Goal: Browse casually

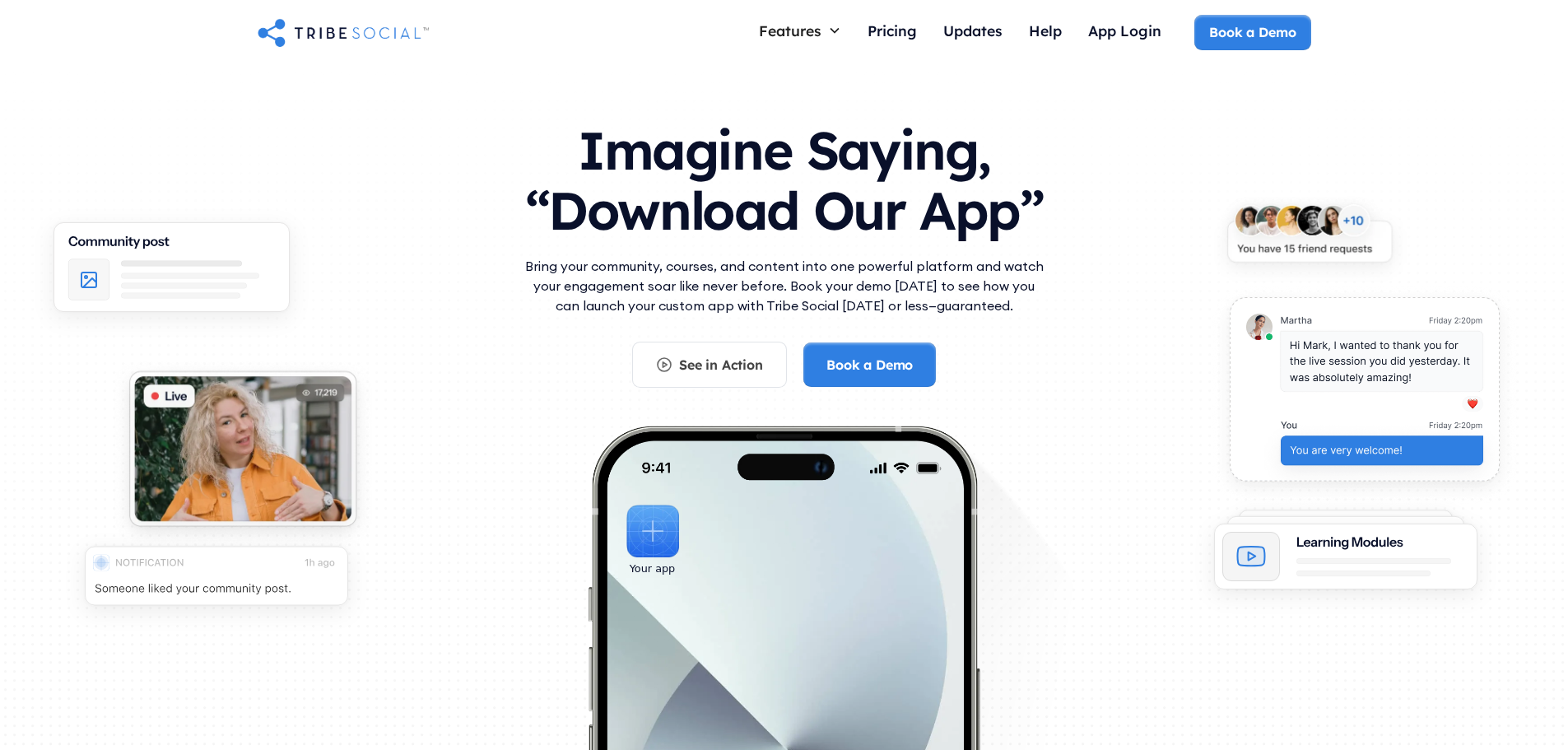
drag, startPoint x: 1090, startPoint y: 303, endPoint x: 530, endPoint y: 153, distance: 579.7
click at [530, 153] on div "Imagine Saying, “Download Our App” Bring your community, courses, and content i…" at bounding box center [784, 448] width 1053 height 690
click at [530, 153] on h1 "Imagine Saying, “Download Our App”" at bounding box center [785, 176] width 527 height 146
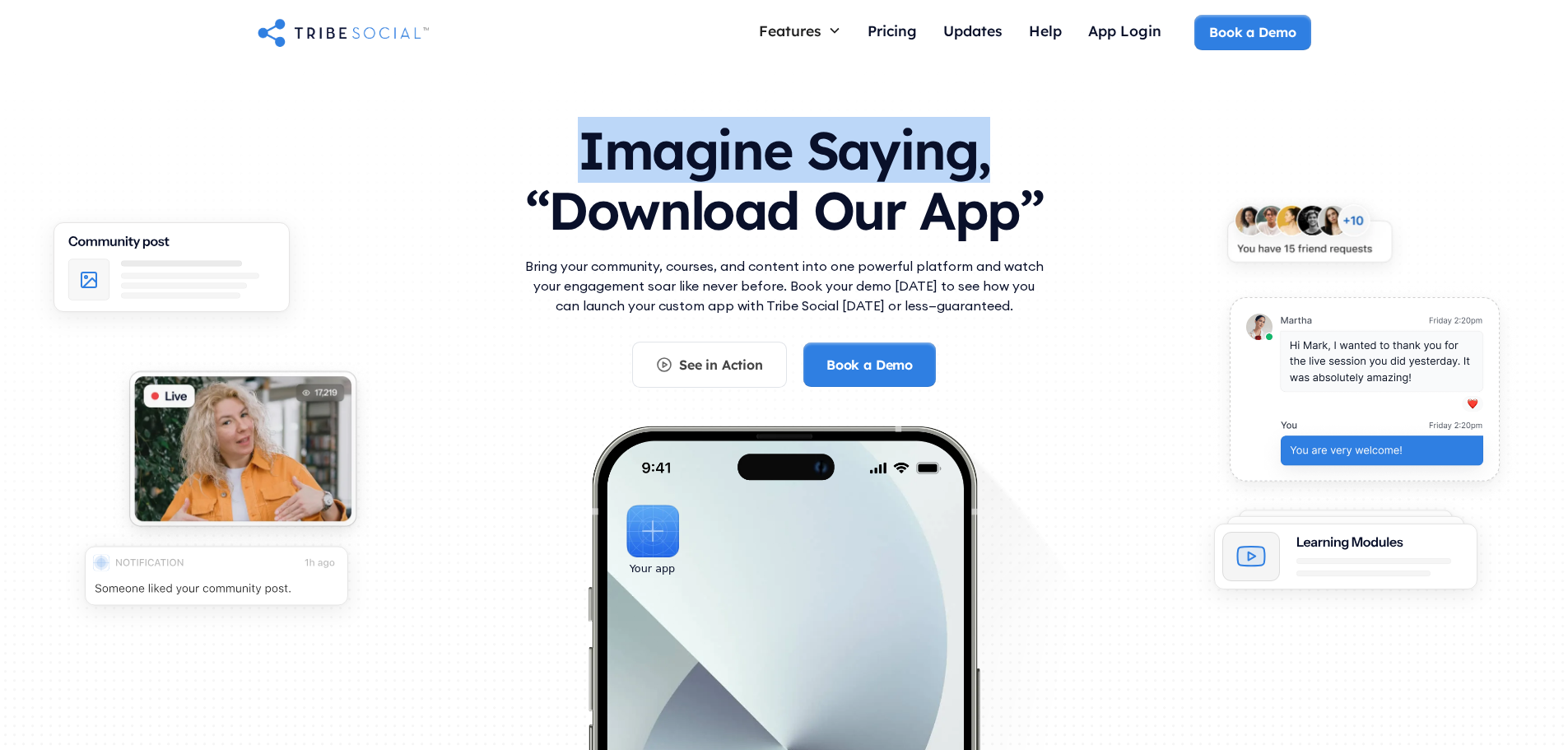
drag, startPoint x: 584, startPoint y: 142, endPoint x: 1076, endPoint y: 132, distance: 492.1
click at [1076, 132] on div "Imagine Saying, “Download Our App” Bring your community, courses, and content i…" at bounding box center [784, 448] width 1053 height 690
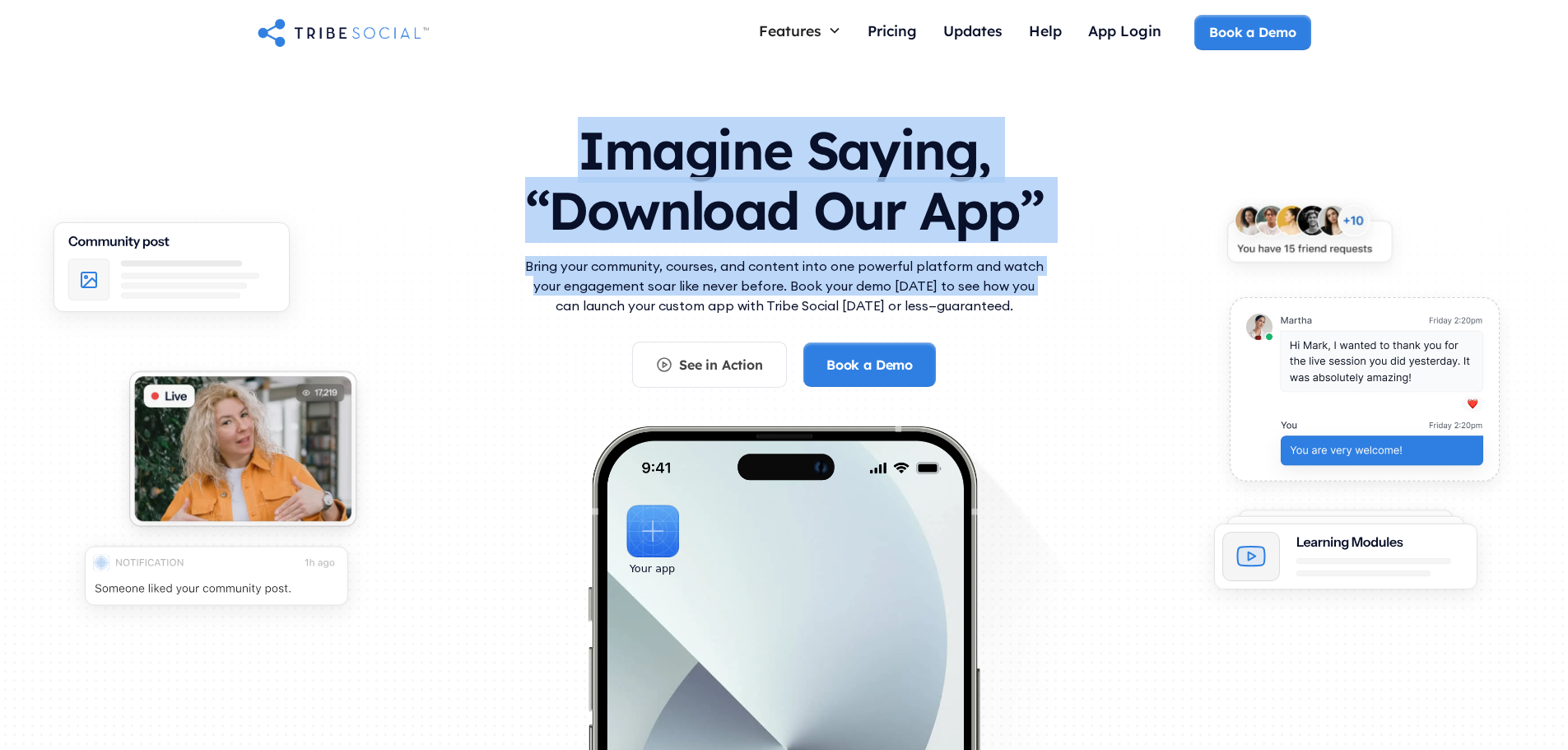
drag, startPoint x: 1027, startPoint y: 287, endPoint x: 387, endPoint y: 106, distance: 665.1
click at [387, 106] on div "Imagine Saying, “Download Our App” Bring your community, courses, and content i…" at bounding box center [784, 448] width 1053 height 690
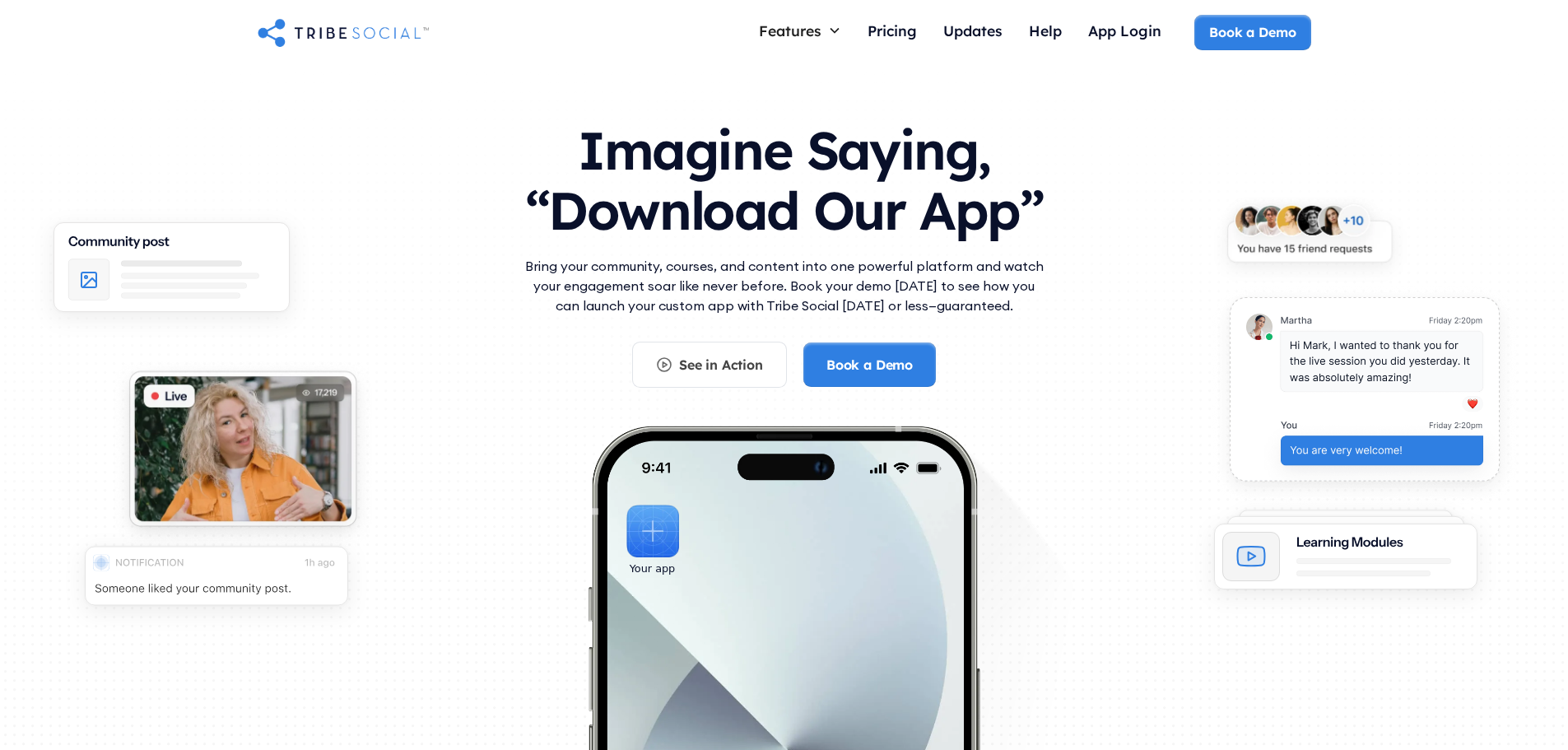
drag, startPoint x: 517, startPoint y: 161, endPoint x: 1104, endPoint y: 299, distance: 603.0
click at [1104, 299] on div "Imagine Saying, “Download Our App” Bring your community, courses, and content i…" at bounding box center [784, 448] width 1053 height 690
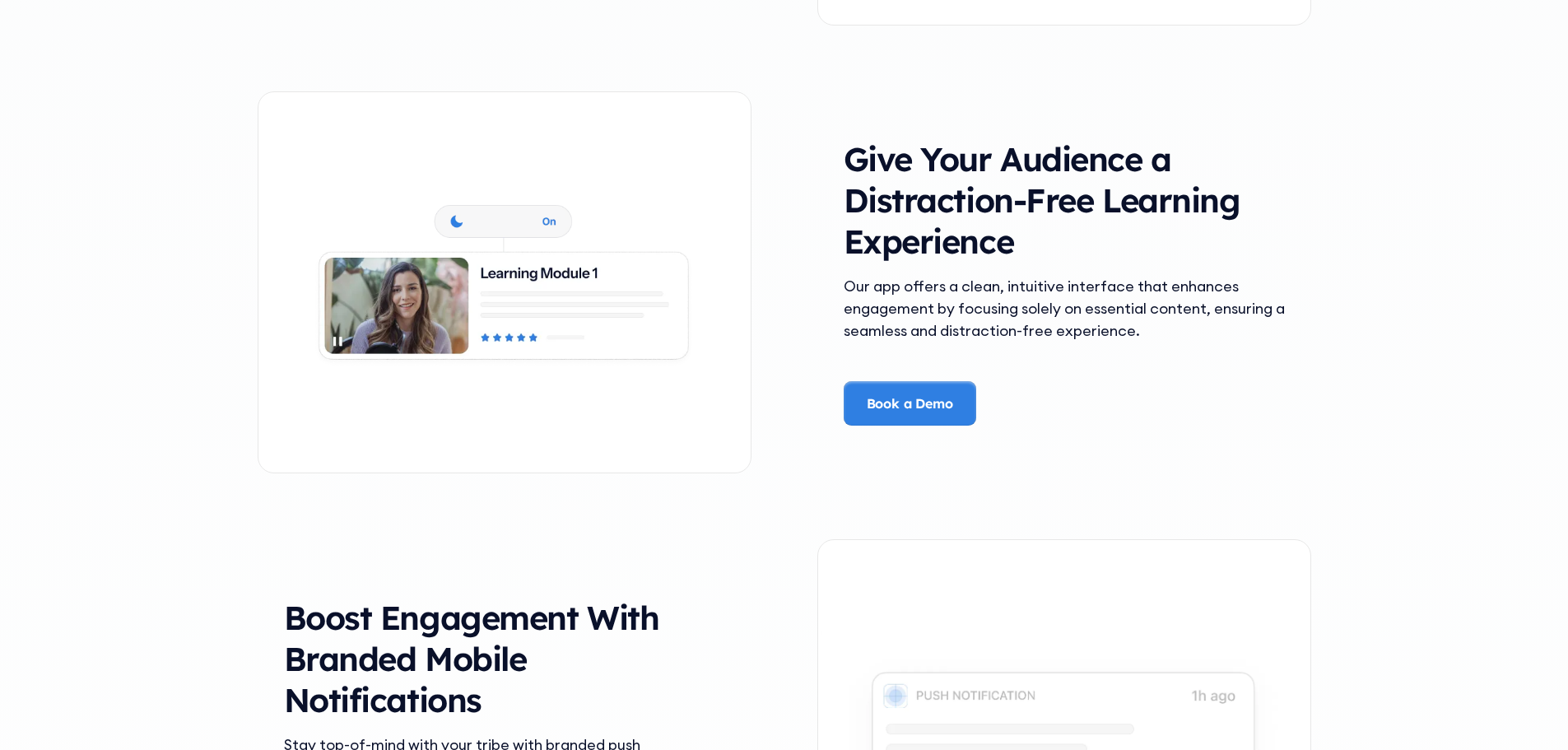
scroll to position [3128, 0]
